Goal: Ask a question

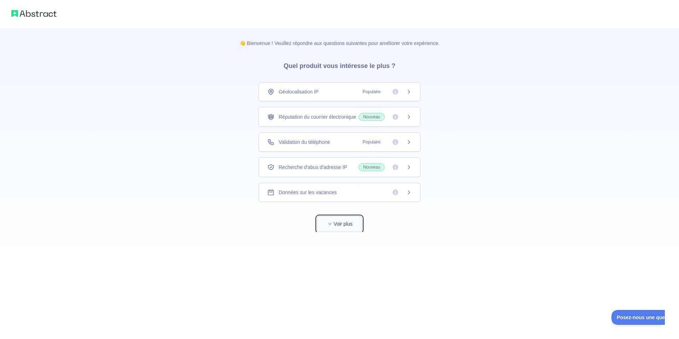
click at [347, 226] on font "Voir plus" at bounding box center [343, 224] width 19 height 6
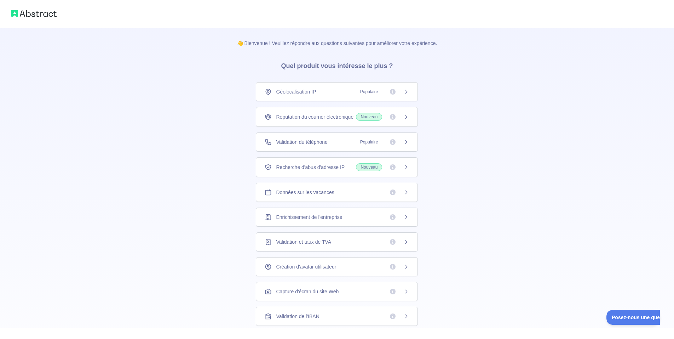
click at [403, 120] on icon at bounding box center [406, 117] width 6 height 6
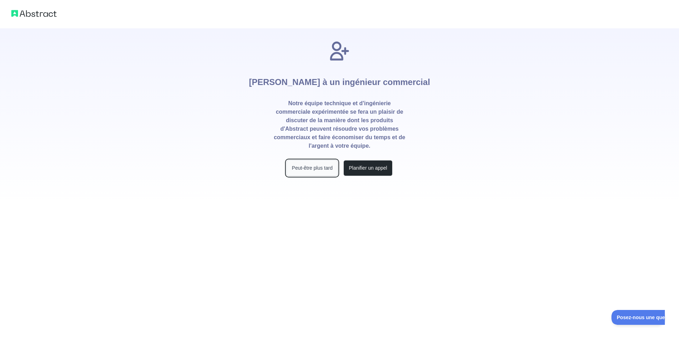
click at [320, 167] on font "Peut-être plus tard" at bounding box center [312, 168] width 41 height 6
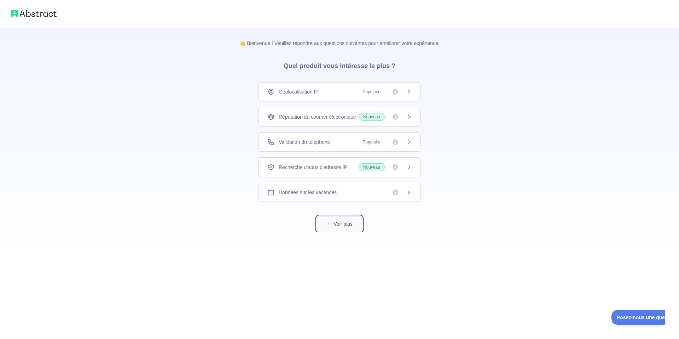
click at [329, 226] on icon "button" at bounding box center [330, 223] width 4 height 4
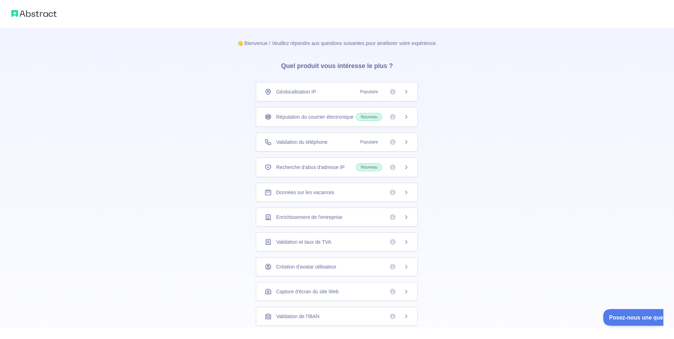
click at [621, 317] on font "Posez-nous une question" at bounding box center [638, 316] width 60 height 6
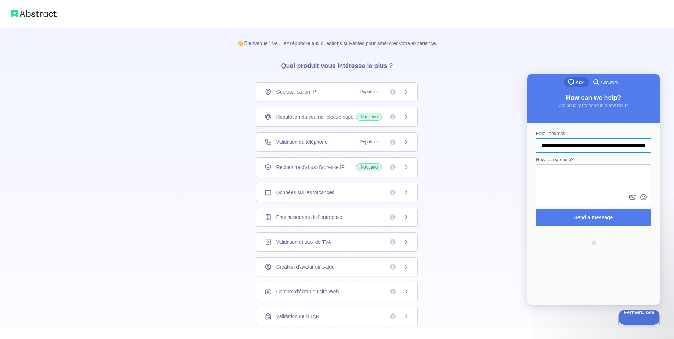
scroll to position [0, 11]
click at [628, 191] on button "image-plus" at bounding box center [633, 196] width 11 height 11
click at [600, 215] on span "Send a message" at bounding box center [593, 217] width 39 height 6
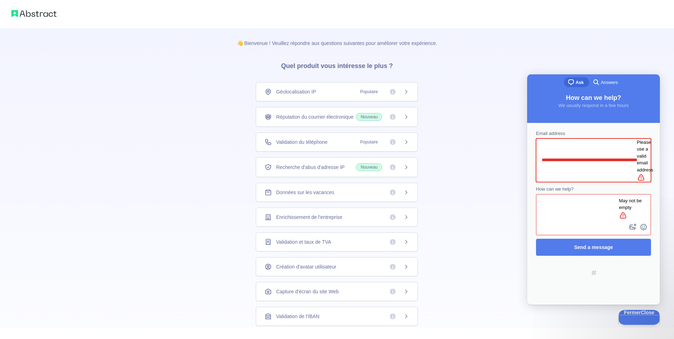
click at [599, 154] on input "**********" at bounding box center [589, 160] width 95 height 13
type input "**********"
click at [591, 195] on textarea "How can we help?" at bounding box center [584, 208] width 94 height 27
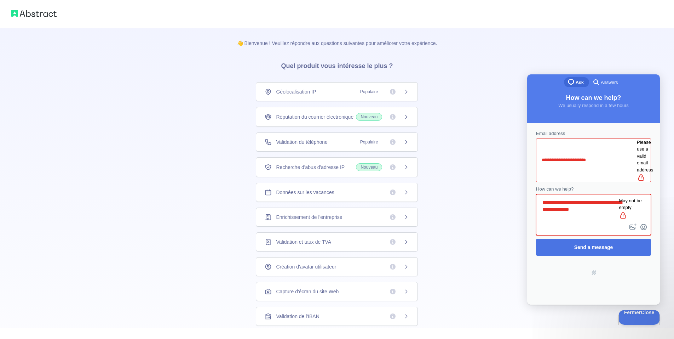
type textarea "**********"
click at [601, 244] on span "Send a message" at bounding box center [593, 247] width 39 height 6
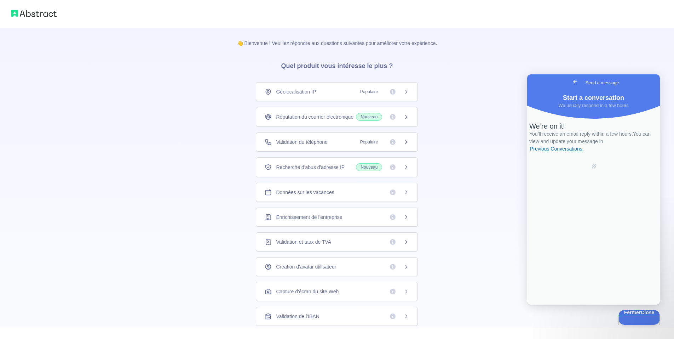
click at [403, 119] on icon at bounding box center [406, 117] width 6 height 6
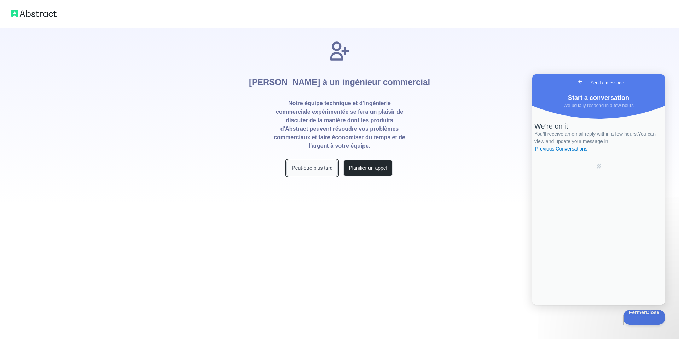
click at [323, 166] on font "Peut-être plus tard" at bounding box center [312, 168] width 41 height 6
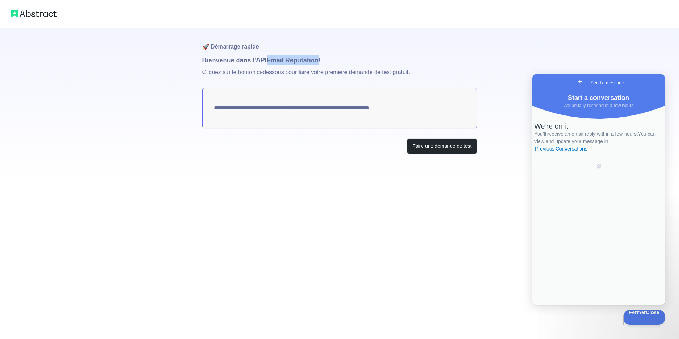
drag, startPoint x: 318, startPoint y: 59, endPoint x: 267, endPoint y: 64, distance: 51.5
click at [267, 64] on h1 "Bienvenue dans l'API Email Reputation !" at bounding box center [339, 60] width 275 height 10
copy font "Email Reputation"
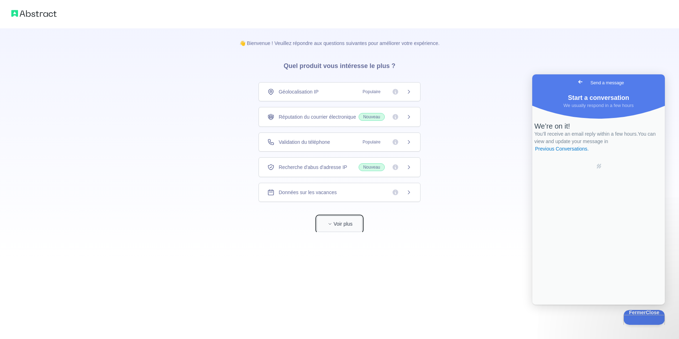
click at [330, 227] on span "button" at bounding box center [330, 223] width 7 height 7
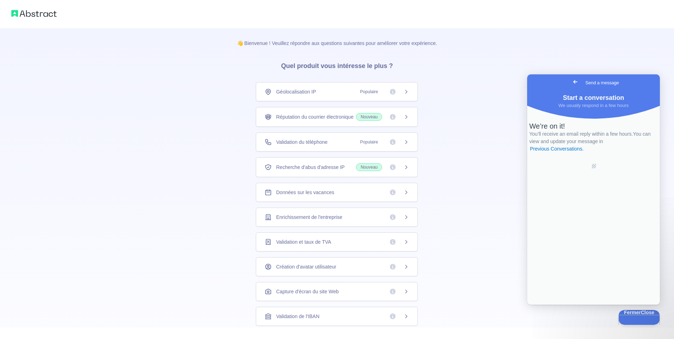
click at [403, 120] on icon at bounding box center [406, 117] width 6 height 6
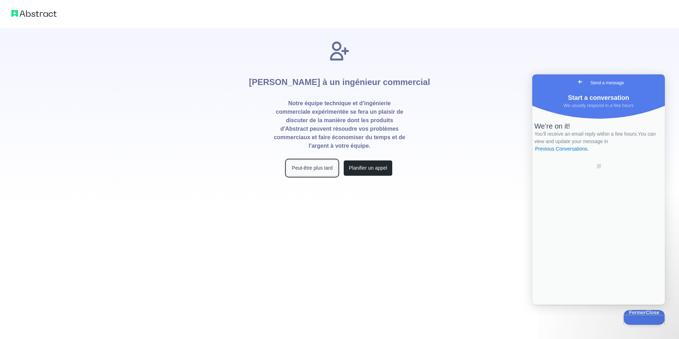
click at [328, 168] on font "Peut-être plus tard" at bounding box center [312, 168] width 41 height 6
click at [379, 167] on font "Planifier un appel" at bounding box center [368, 168] width 38 height 6
